Goal: Answer question/provide support

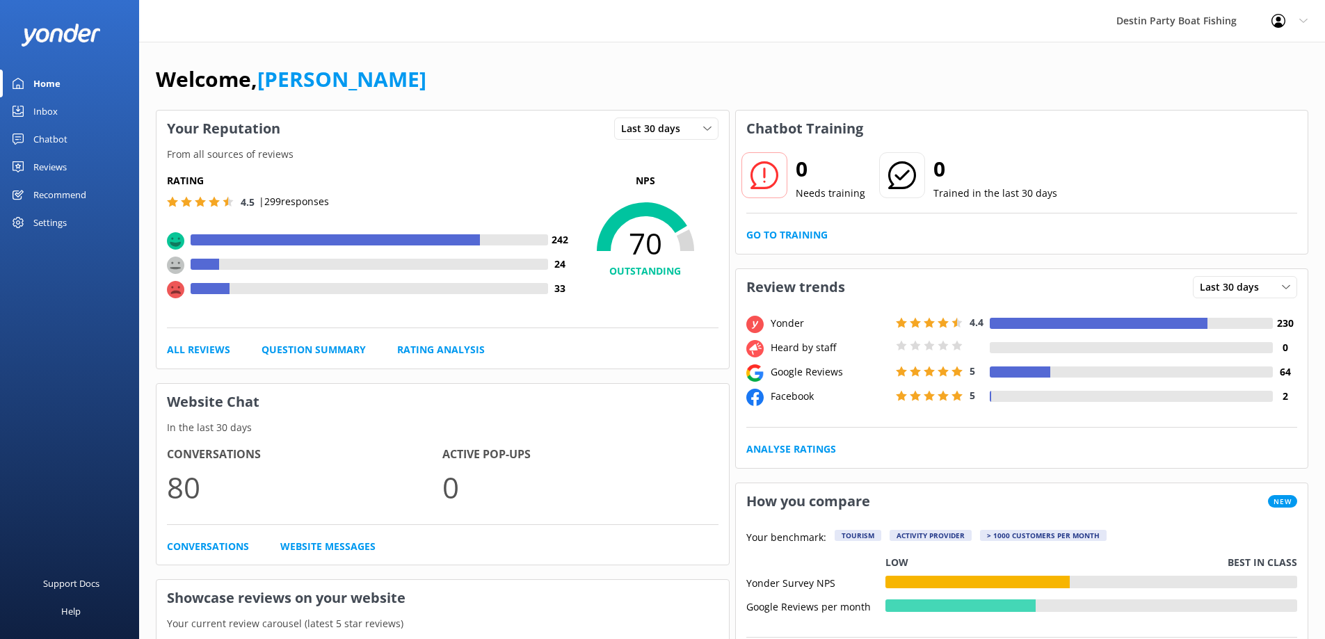
click at [0, 104] on div at bounding box center [1, 111] width 3 height 28
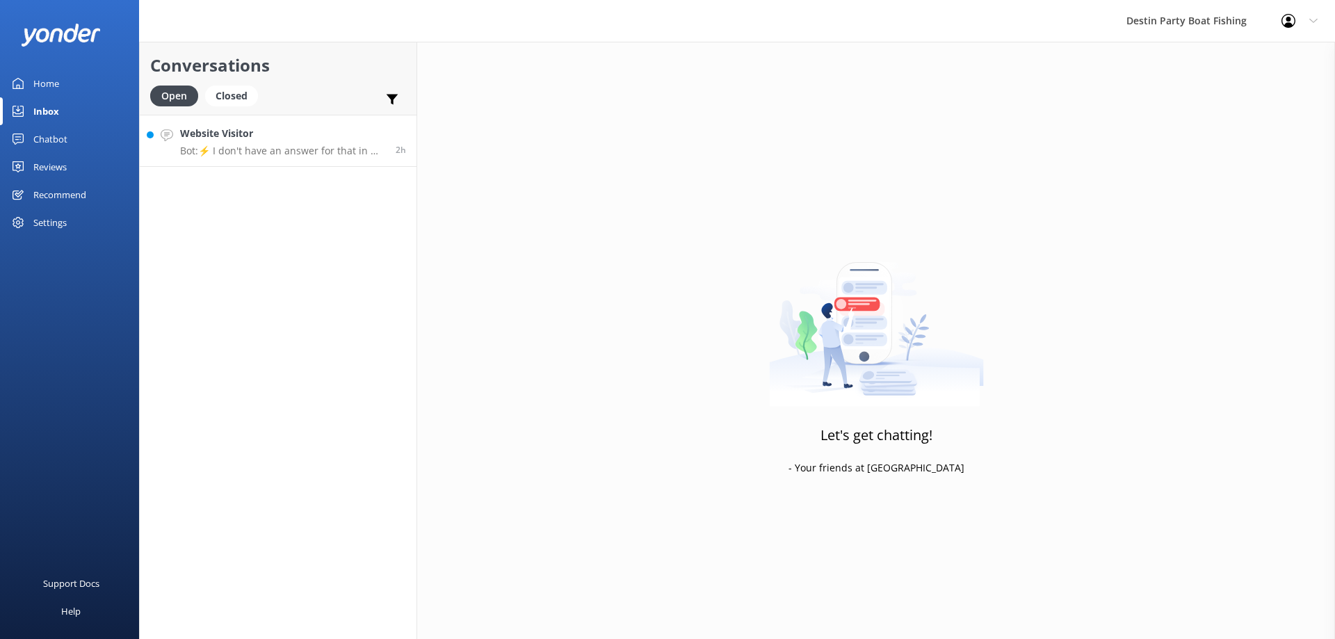
click at [240, 158] on link "Website Visitor Bot: ⚡ I don't have an answer for that in my knowledge base. Pl…" at bounding box center [278, 141] width 277 height 52
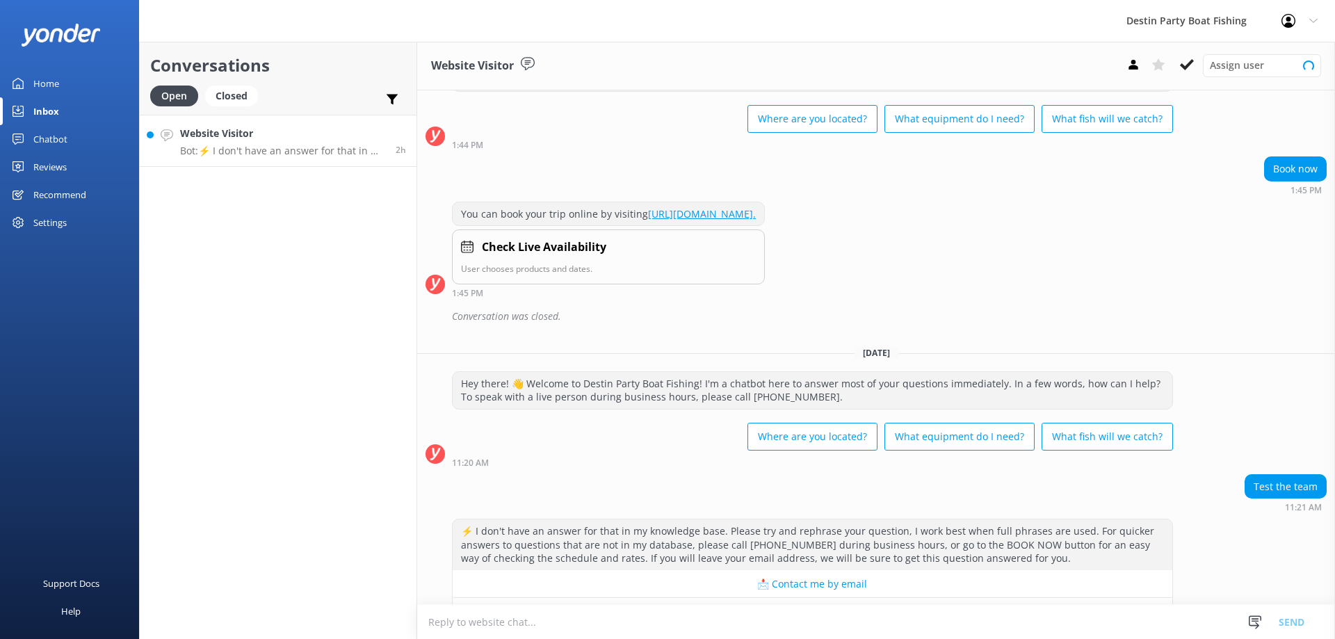
scroll to position [433, 0]
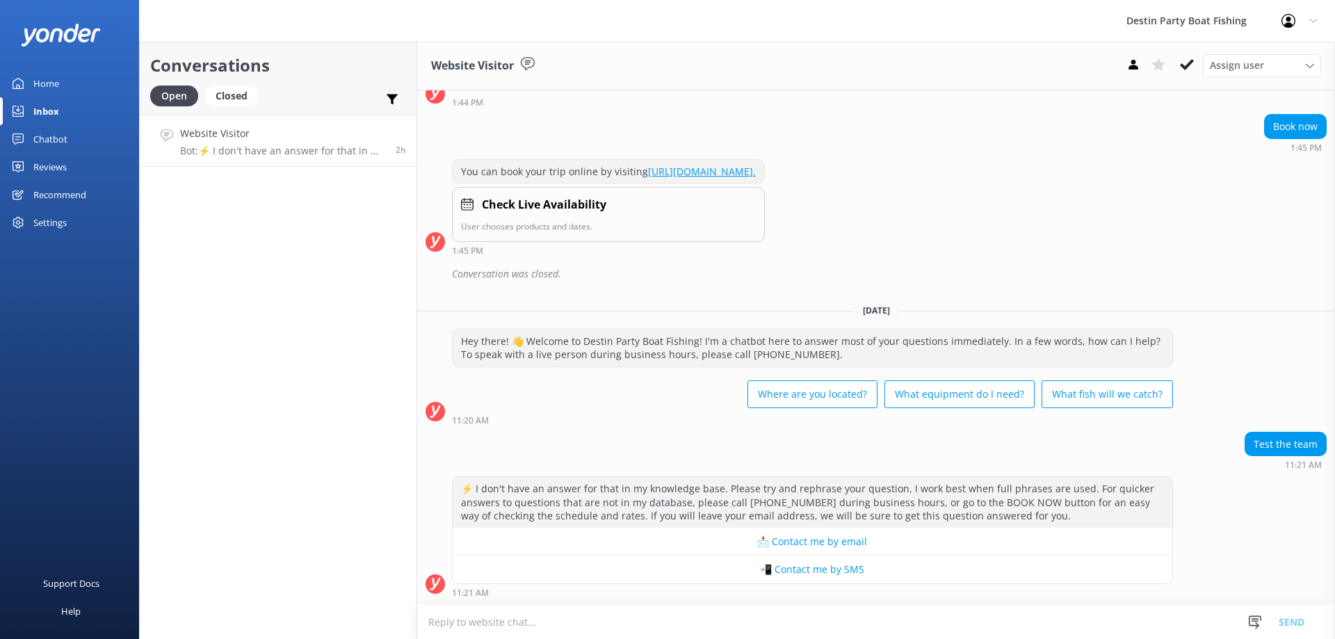
click at [823, 610] on textarea at bounding box center [876, 622] width 918 height 34
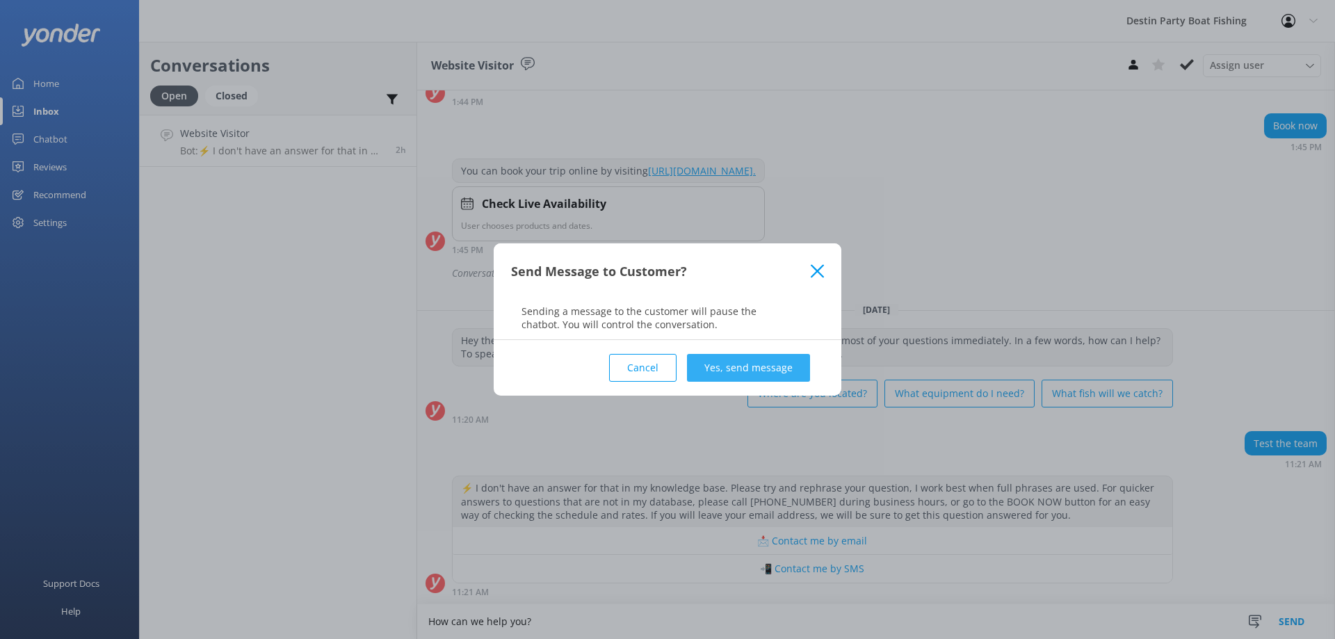
type textarea "How can we help you?"
click at [785, 373] on button "Yes, send message" at bounding box center [748, 368] width 123 height 28
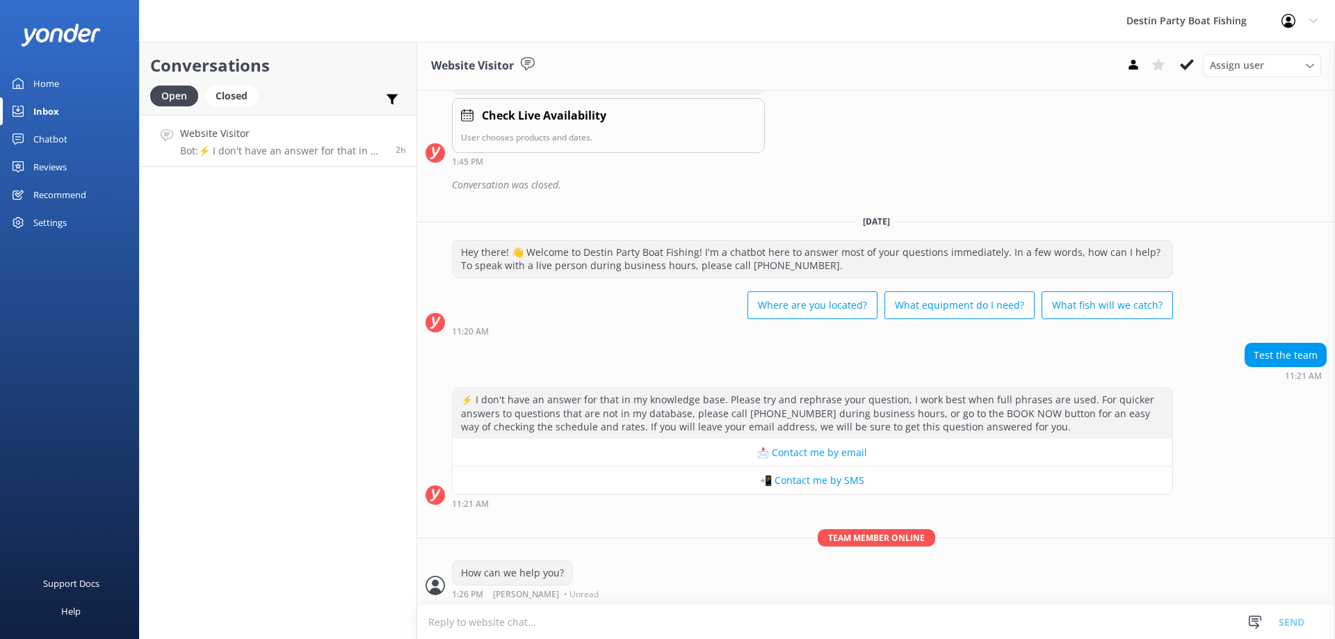
scroll to position [524, 0]
click at [38, 164] on div "Reviews" at bounding box center [49, 167] width 33 height 28
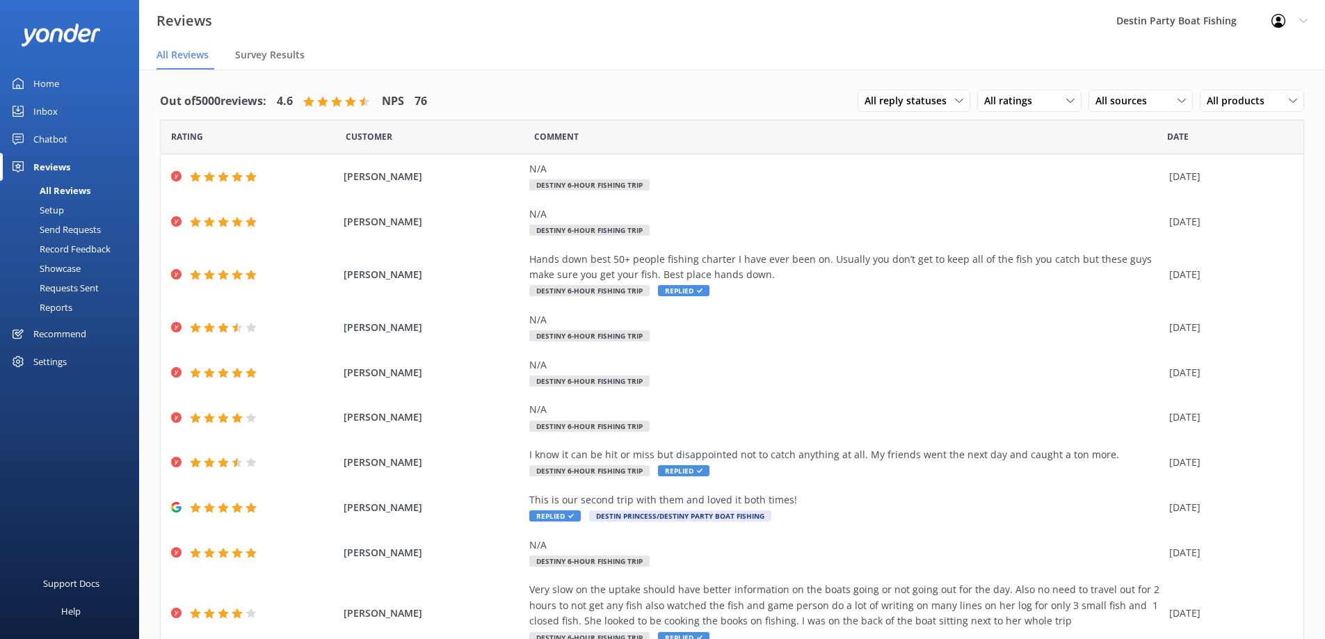
click at [46, 109] on div "Inbox" at bounding box center [45, 111] width 24 height 28
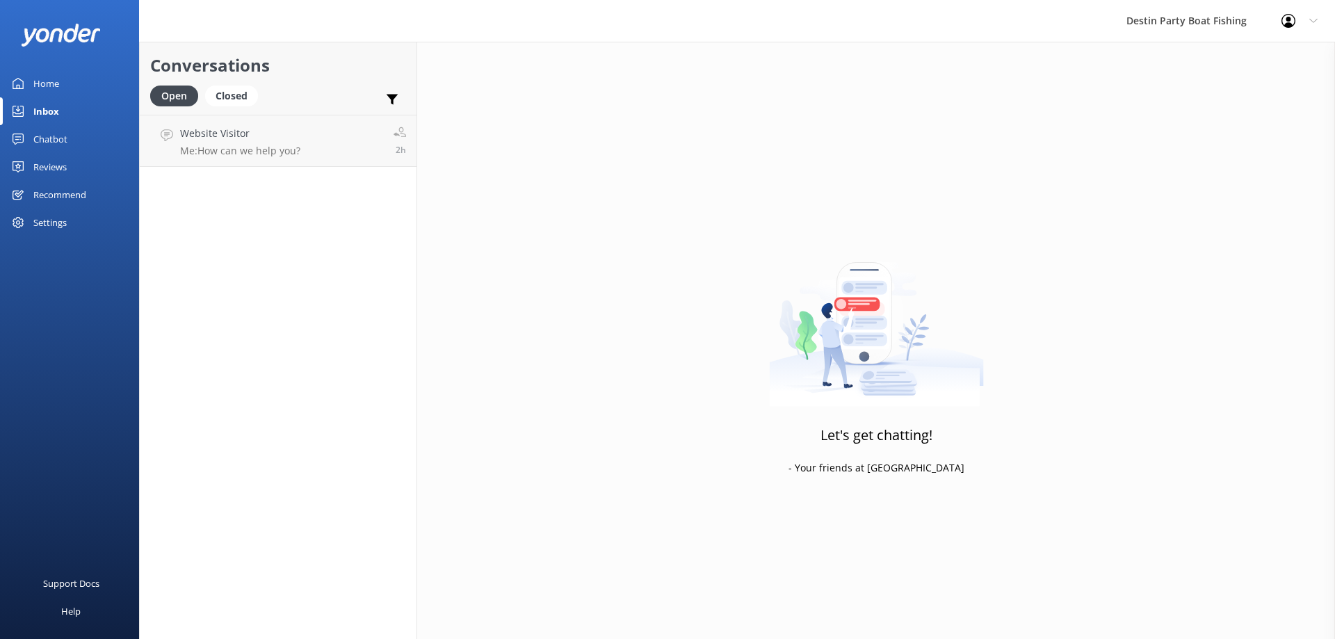
click at [41, 177] on div "Reviews" at bounding box center [49, 167] width 33 height 28
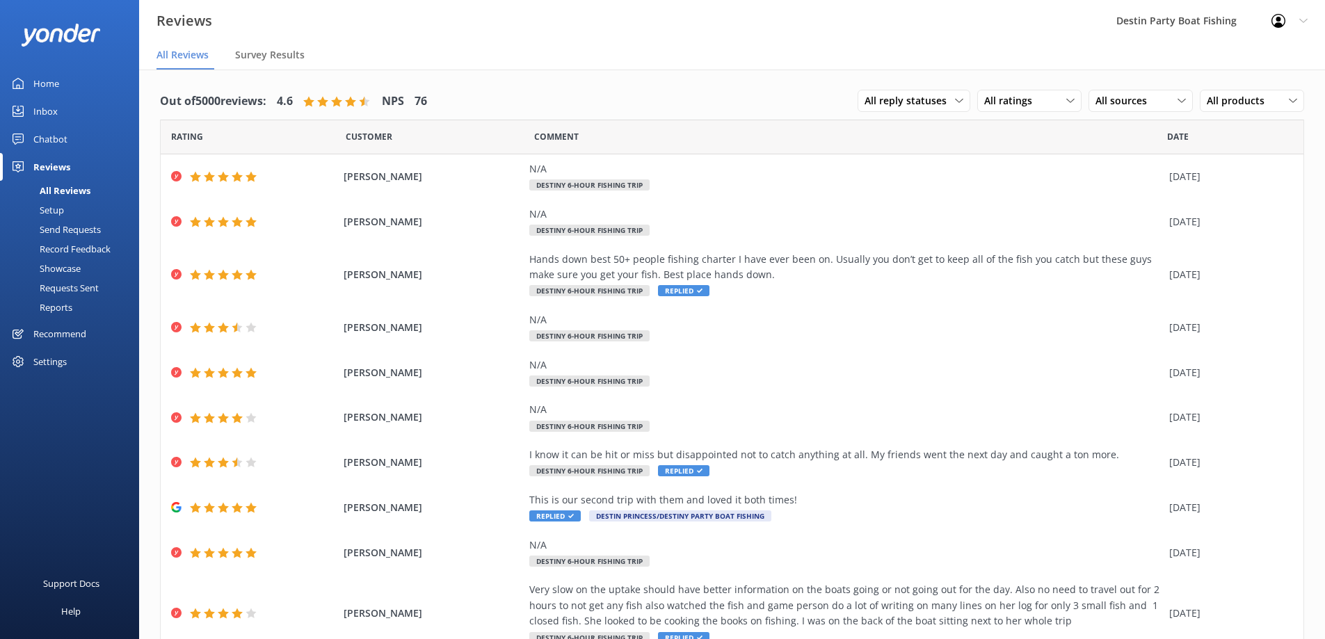
click at [45, 104] on div "Inbox" at bounding box center [45, 111] width 24 height 28
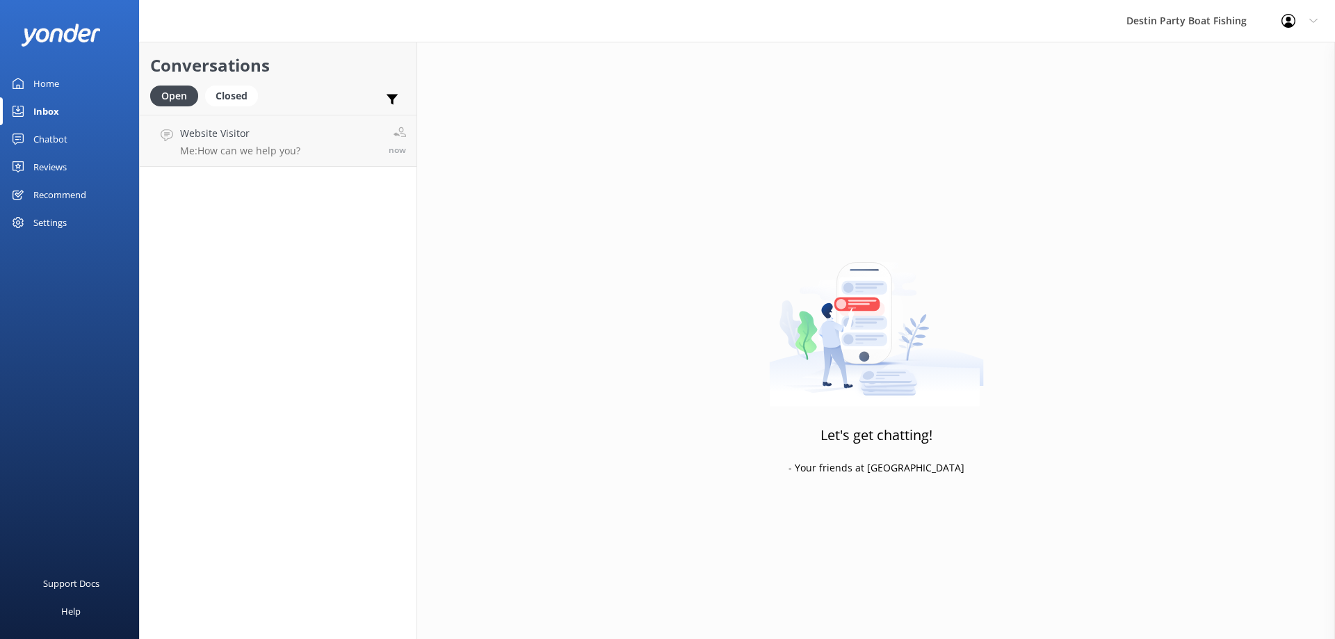
click at [220, 170] on div "Conversations Open Closed Important Assigned to me Unassigned SMS Website Visit…" at bounding box center [278, 340] width 278 height 597
click at [226, 142] on div "Website Visitor Me: How can we help you?" at bounding box center [240, 141] width 120 height 30
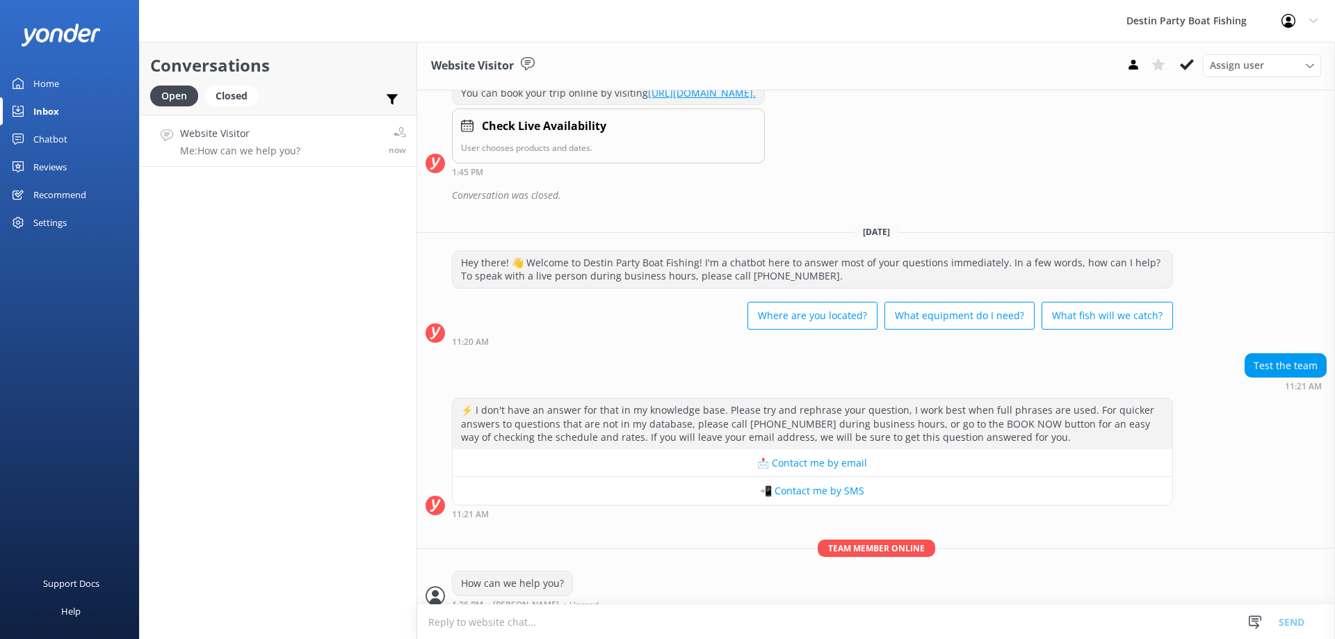
scroll to position [524, 0]
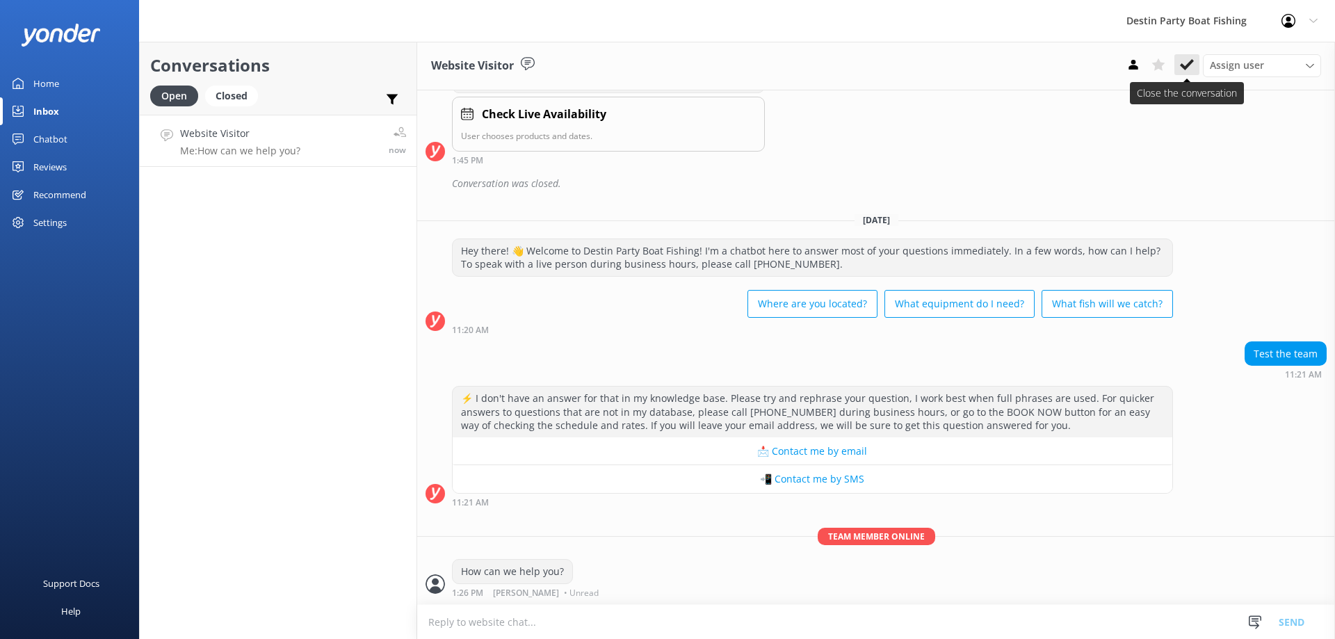
click at [1192, 67] on icon at bounding box center [1187, 65] width 14 height 14
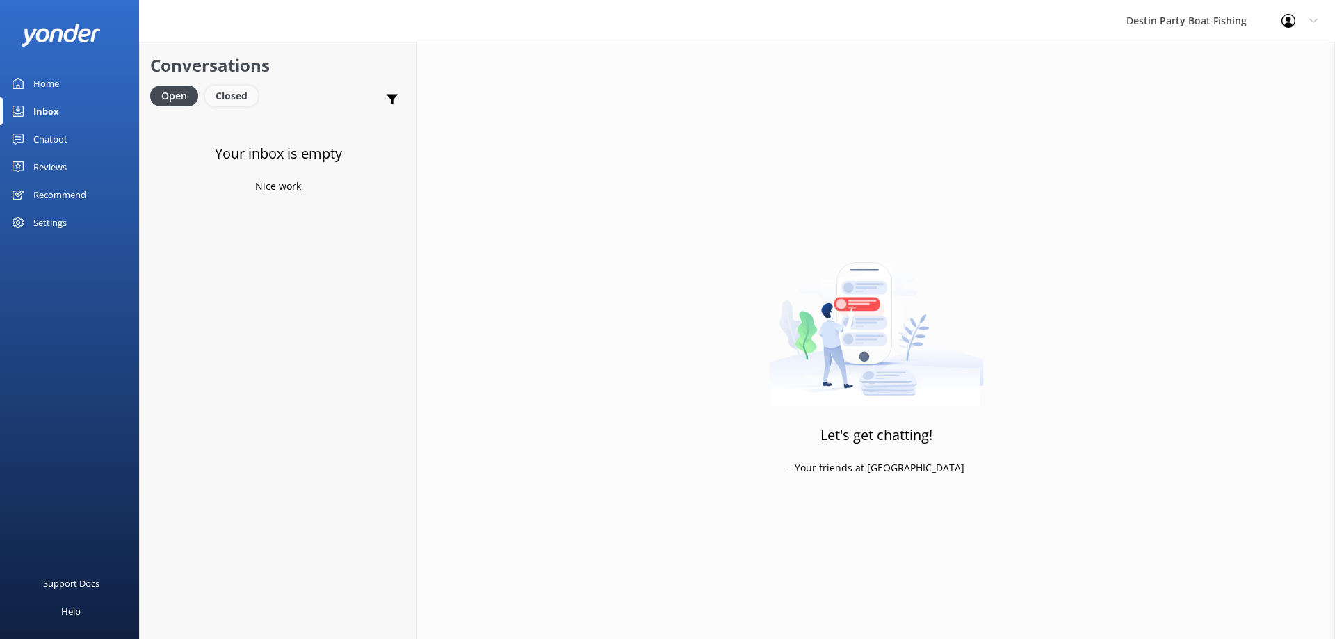
click at [236, 86] on div "Closed" at bounding box center [231, 96] width 53 height 21
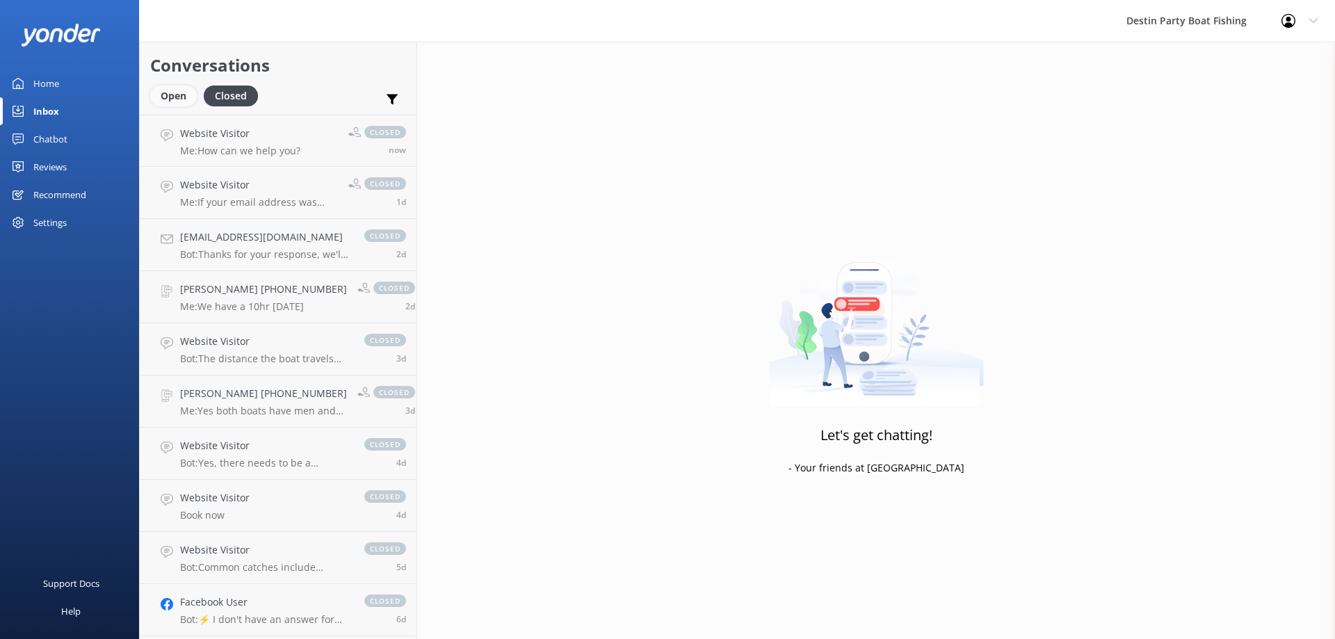
click at [174, 98] on div "Open" at bounding box center [173, 96] width 47 height 21
